Goal: Check status: Check status

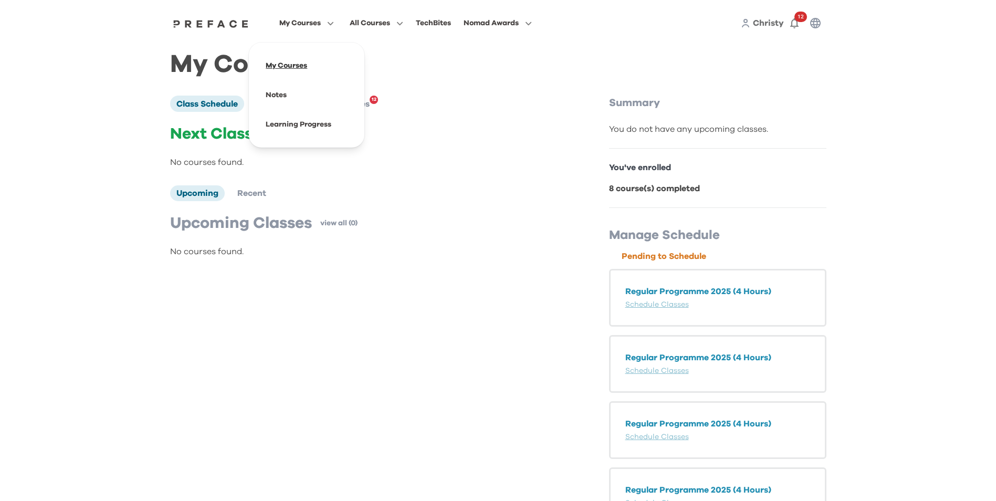
click at [290, 67] on span at bounding box center [306, 65] width 99 height 29
click at [262, 192] on span "Recent" at bounding box center [251, 193] width 29 height 8
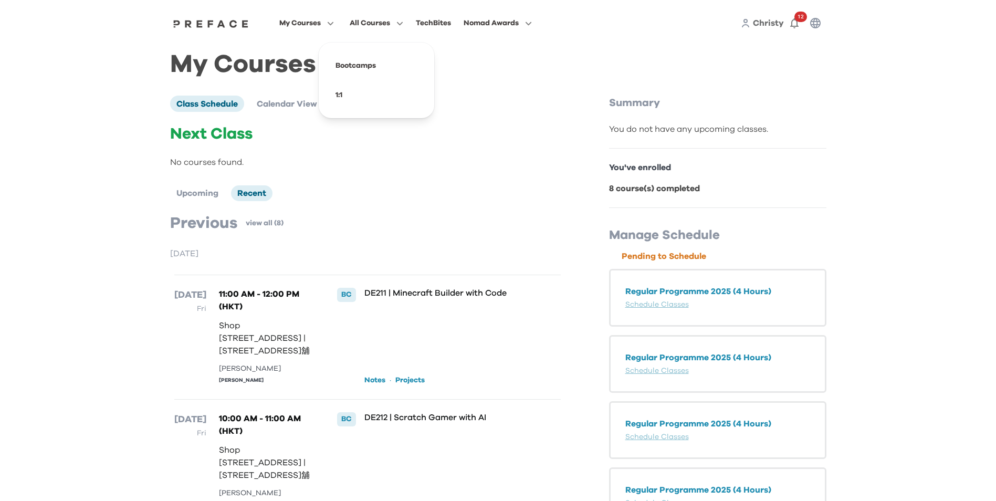
click at [366, 25] on span "All Courses" at bounding box center [370, 23] width 40 height 13
click at [359, 68] on span at bounding box center [376, 65] width 99 height 29
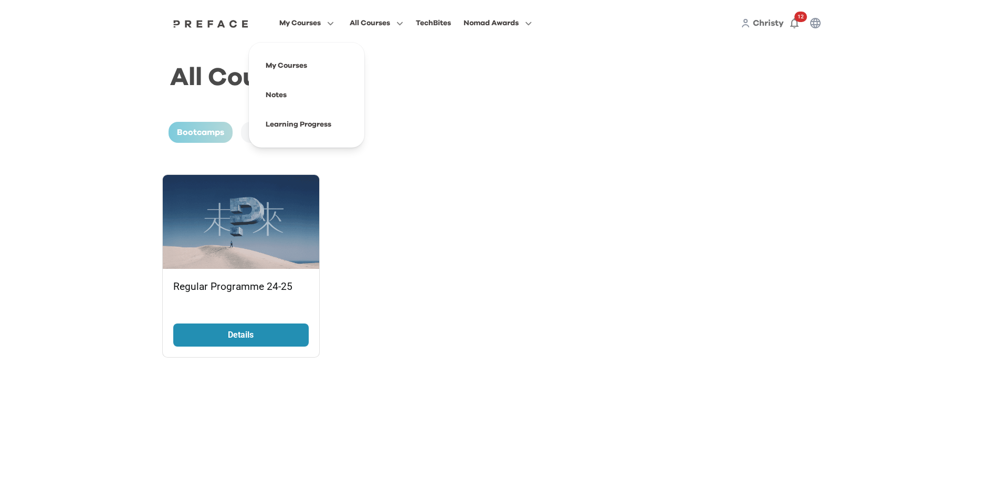
click at [303, 21] on span "My Courses" at bounding box center [299, 23] width 41 height 13
click at [290, 68] on span at bounding box center [306, 65] width 99 height 29
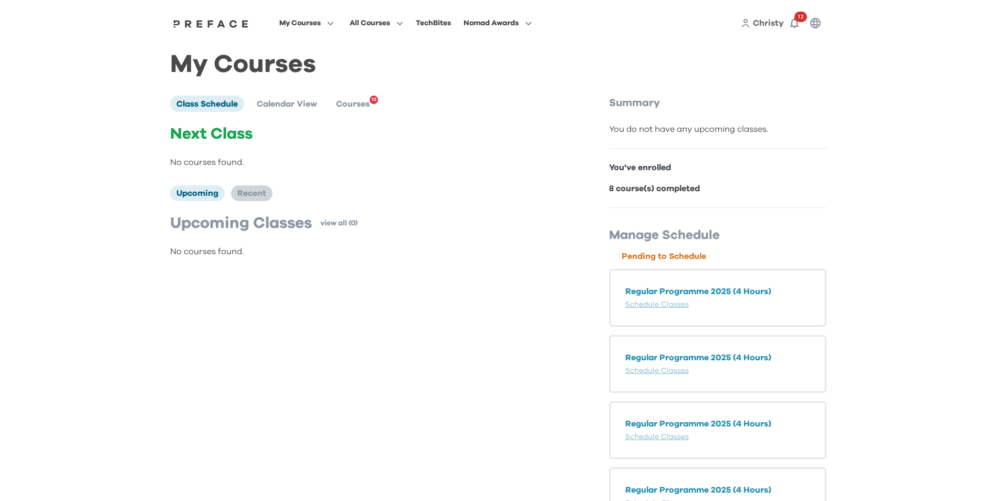
click at [262, 192] on span "Recent" at bounding box center [251, 193] width 29 height 8
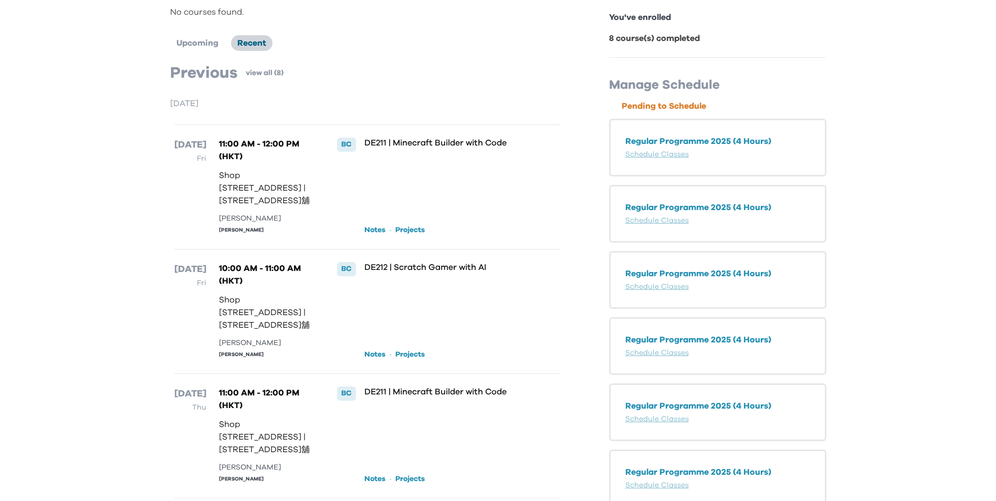
scroll to position [157, 0]
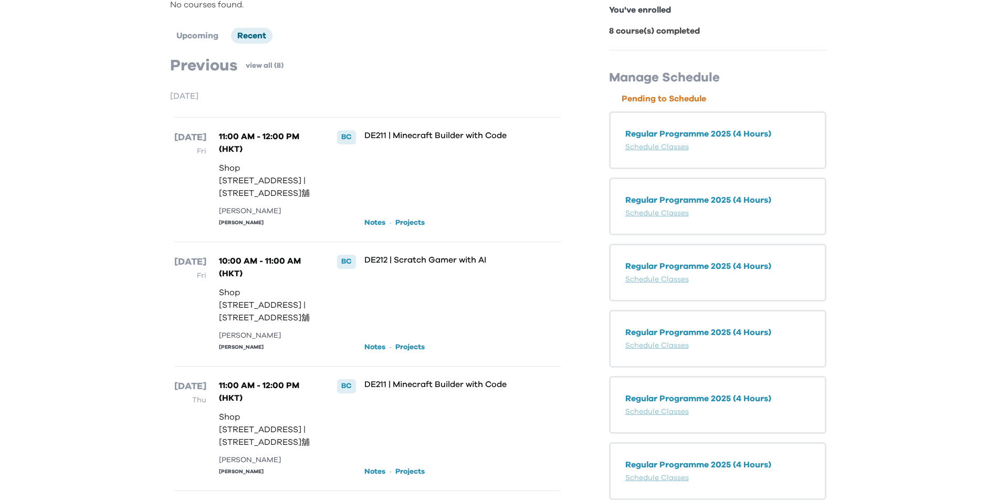
click at [405, 228] on link "Projects" at bounding box center [409, 222] width 29 height 10
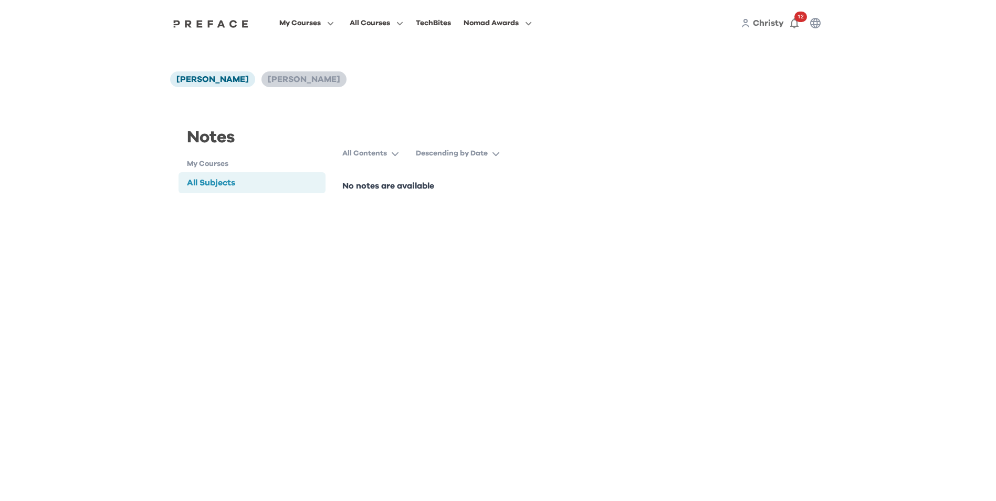
click at [268, 80] on span "[PERSON_NAME]" at bounding box center [304, 79] width 72 height 8
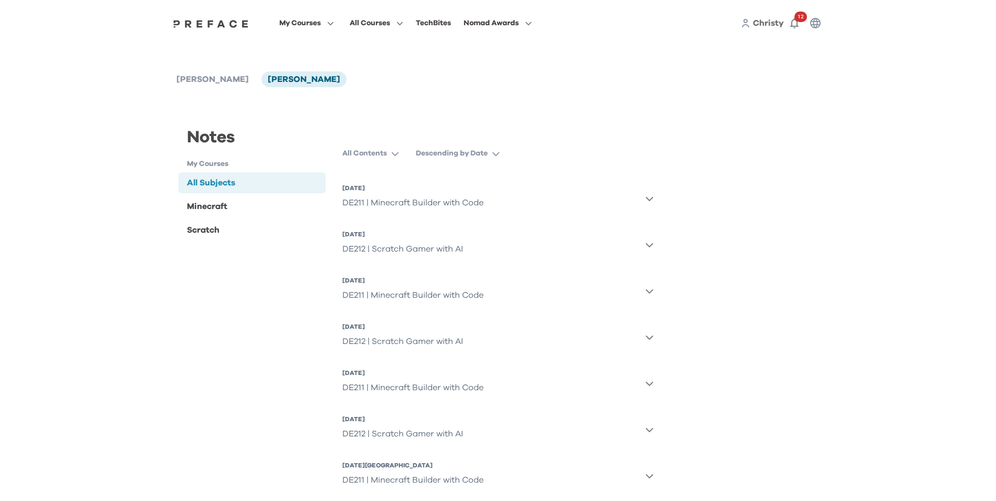
click at [199, 183] on div "All Subjects" at bounding box center [211, 182] width 48 height 13
click at [199, 209] on div "Minecraft" at bounding box center [207, 206] width 40 height 13
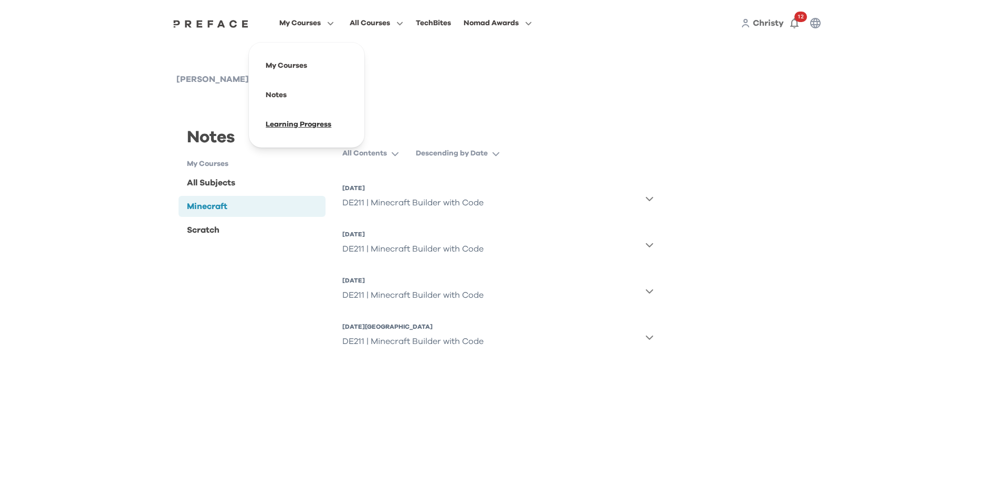
click at [300, 123] on span at bounding box center [306, 124] width 99 height 29
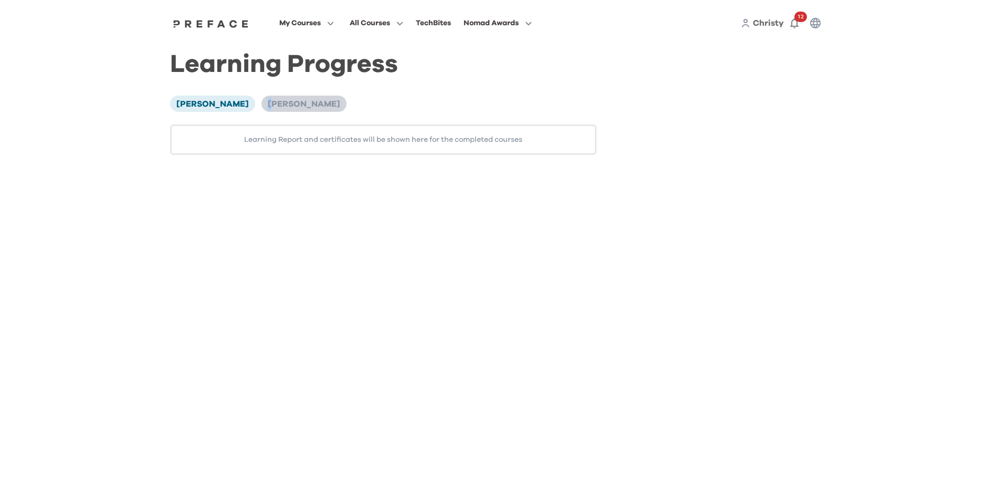
click at [268, 101] on span "[PERSON_NAME]" at bounding box center [304, 104] width 72 height 8
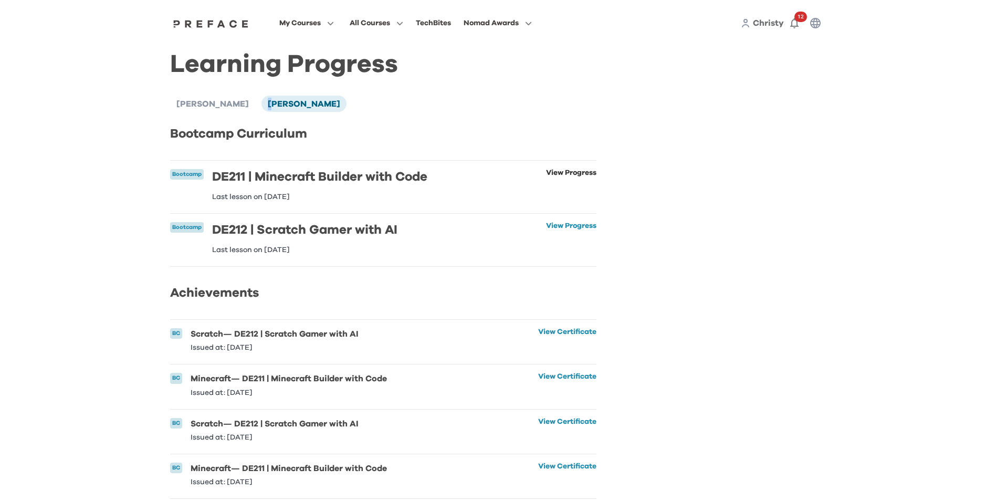
click at [554, 173] on link "View Progress" at bounding box center [571, 184] width 50 height 31
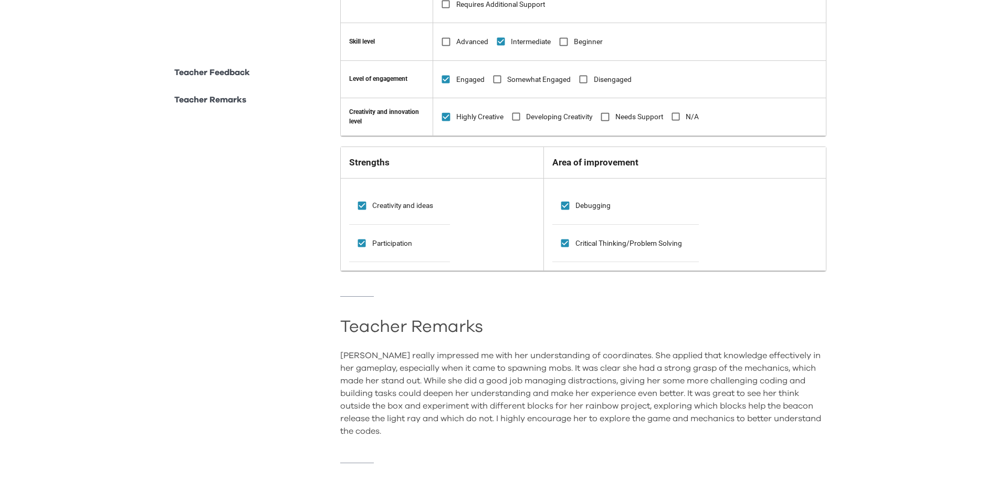
scroll to position [336, 0]
drag, startPoint x: 339, startPoint y: 350, endPoint x: 535, endPoint y: 432, distance: 213.4
click at [535, 432] on div "**********" at bounding box center [498, 192] width 656 height 593
click at [357, 328] on h2 "Teacher Remarks" at bounding box center [583, 327] width 486 height 10
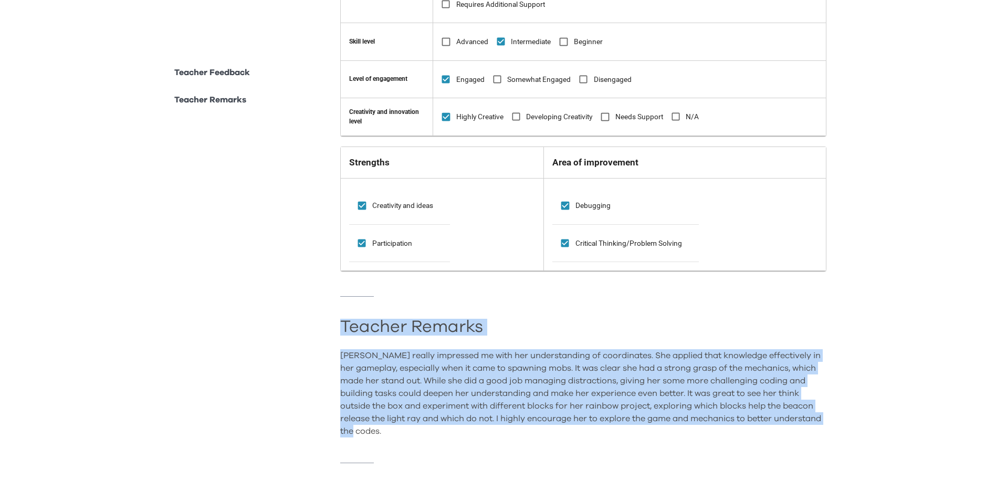
drag, startPoint x: 341, startPoint y: 320, endPoint x: 502, endPoint y: 426, distance: 192.9
click at [502, 426] on div "Teacher Remarks Leanne really impressed me with her understanding of coordinate…" at bounding box center [583, 379] width 486 height 115
copy div "Teacher Remarks Leanne really impressed me with her understanding of coordinate…"
click at [293, 355] on div "**********" at bounding box center [498, 192] width 656 height 593
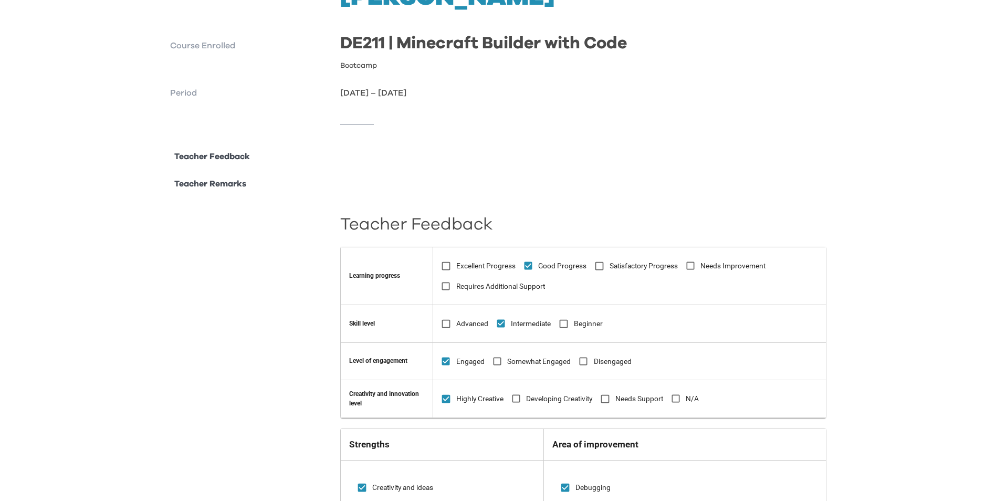
click at [277, 318] on div "**********" at bounding box center [498, 460] width 656 height 620
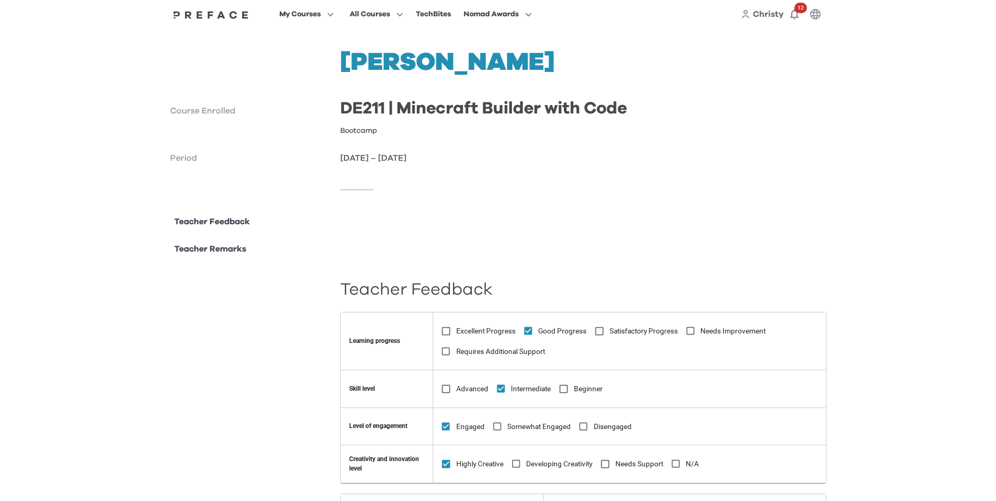
scroll to position [0, 0]
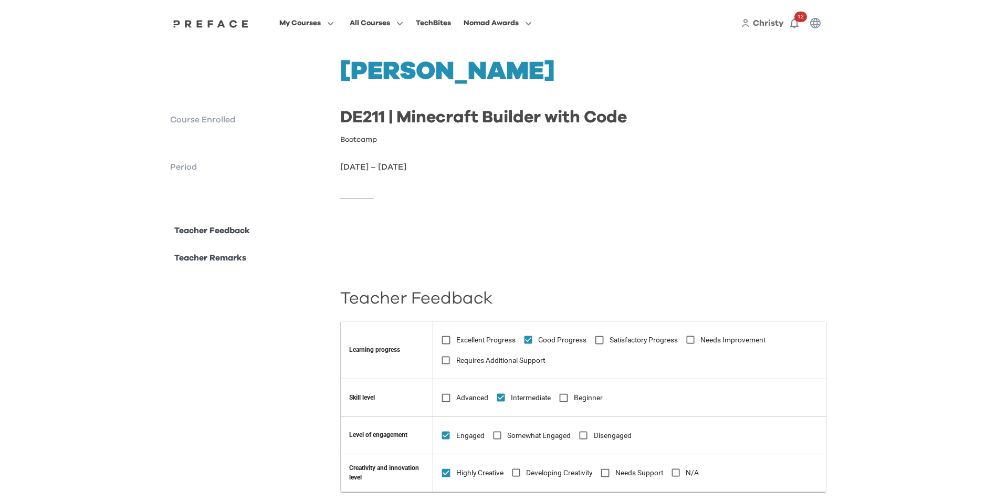
click at [519, 161] on p "04 Aug 2025 – 08 Aug 2025" at bounding box center [583, 167] width 486 height 13
drag, startPoint x: 598, startPoint y: 154, endPoint x: 542, endPoint y: 174, distance: 60.1
click at [540, 175] on div at bounding box center [498, 198] width 656 height 51
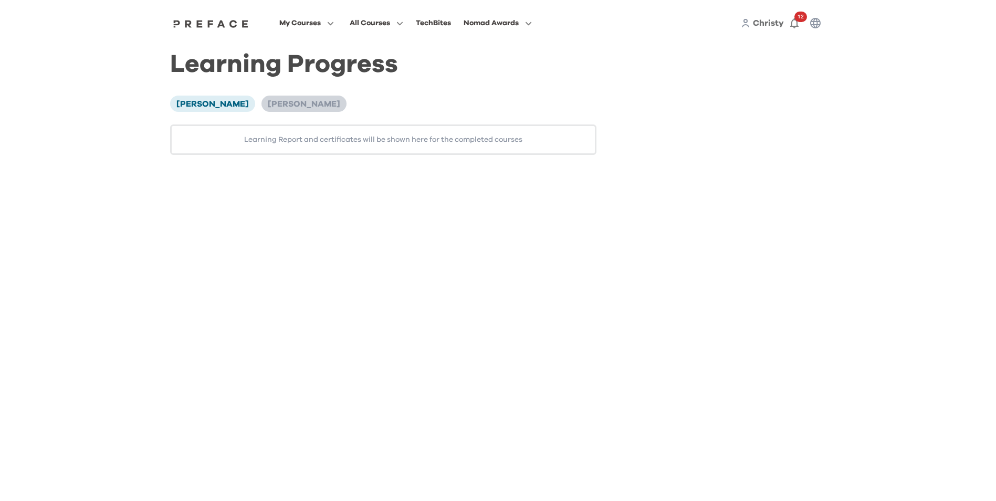
click at [277, 107] on span "[PERSON_NAME]" at bounding box center [304, 104] width 72 height 8
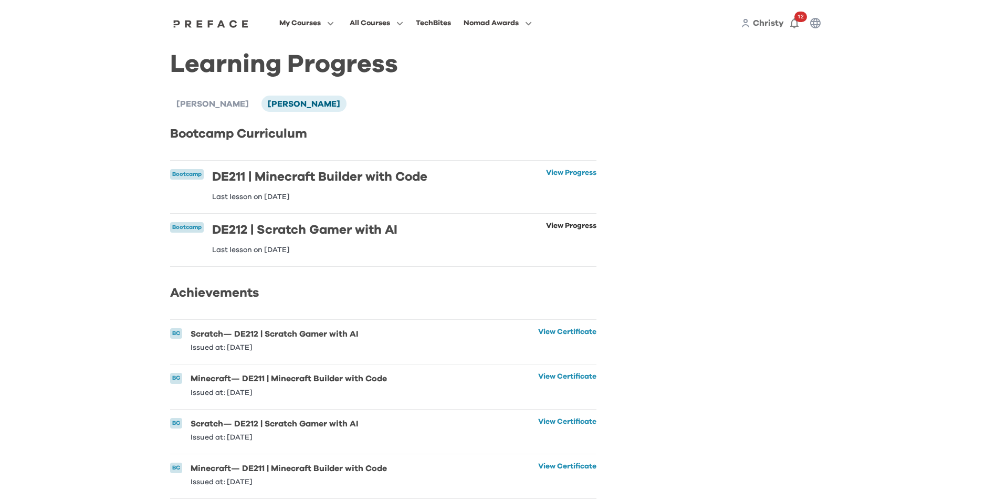
click at [552, 228] on link "View Progress" at bounding box center [571, 237] width 50 height 31
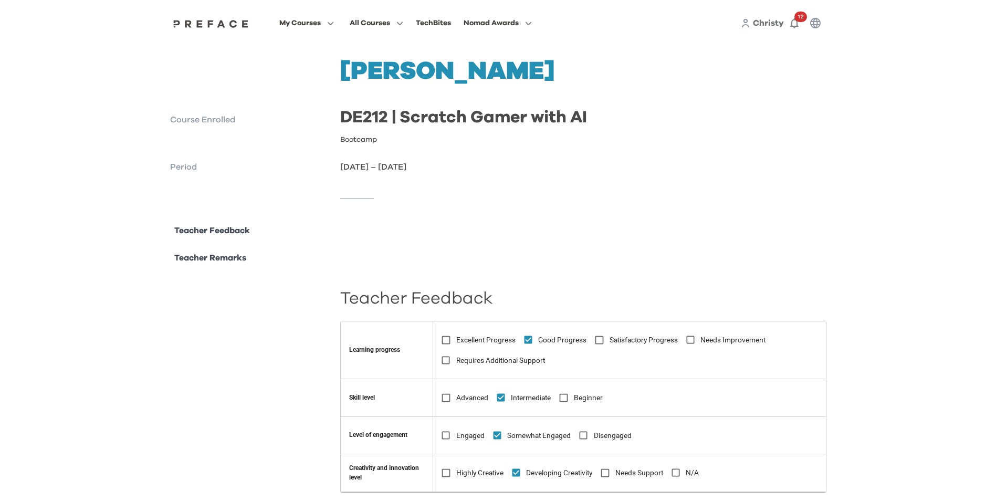
click at [257, 121] on p "Course Enrolled" at bounding box center [251, 119] width 162 height 13
click at [298, 125] on span at bounding box center [306, 124] width 99 height 29
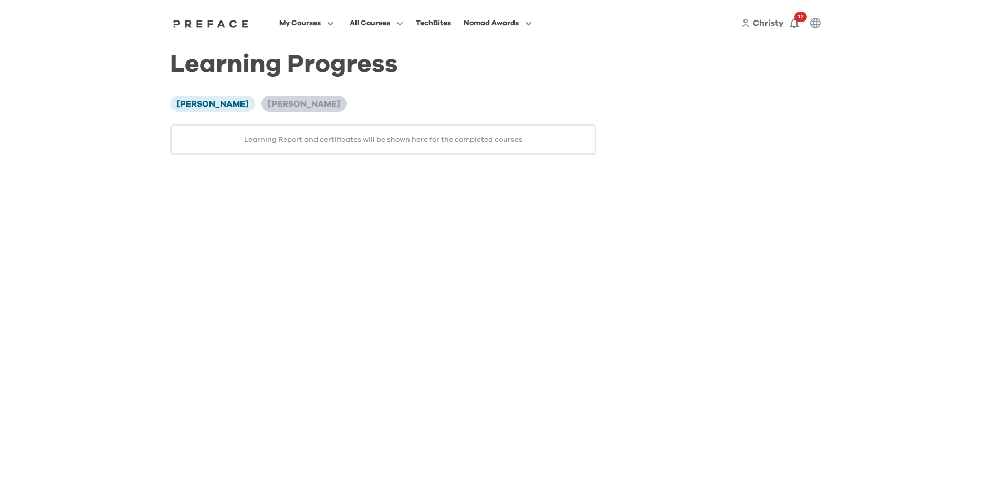
click at [287, 104] on span "[PERSON_NAME]" at bounding box center [304, 104] width 72 height 8
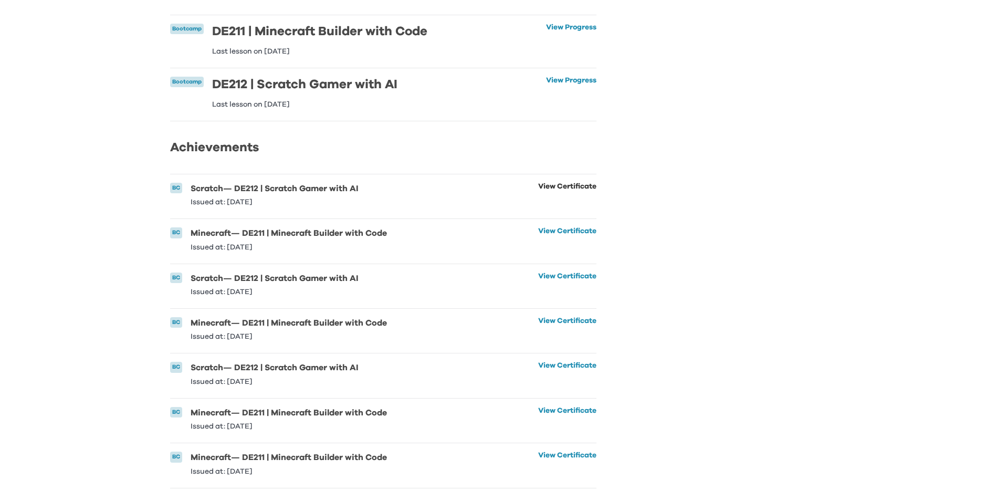
scroll to position [161, 0]
click at [551, 272] on link "View Certificate" at bounding box center [567, 283] width 58 height 23
click at [556, 317] on link "View Certificate" at bounding box center [567, 328] width 58 height 23
click at [553, 362] on link "View Certificate" at bounding box center [567, 373] width 58 height 23
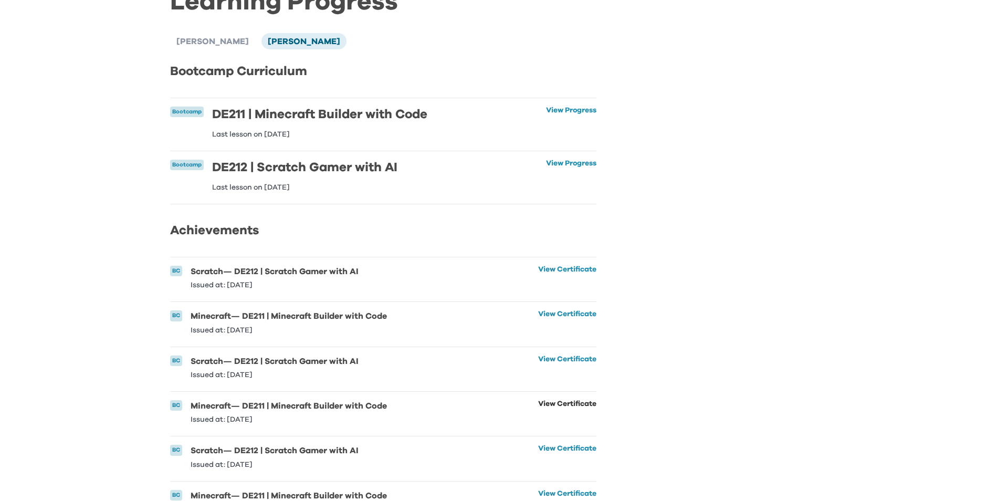
scroll to position [0, 0]
